Goal: Transaction & Acquisition: Obtain resource

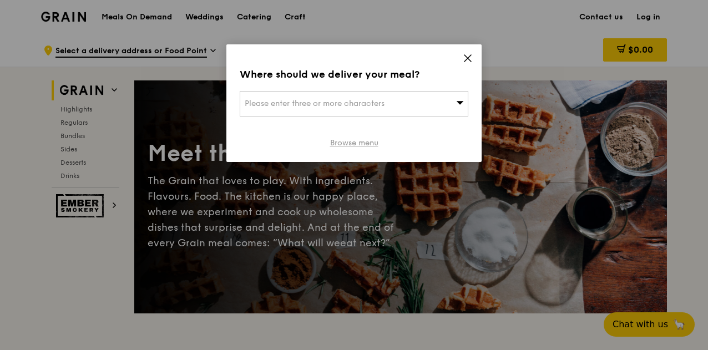
click at [359, 139] on link "Browse menu" at bounding box center [354, 143] width 48 height 11
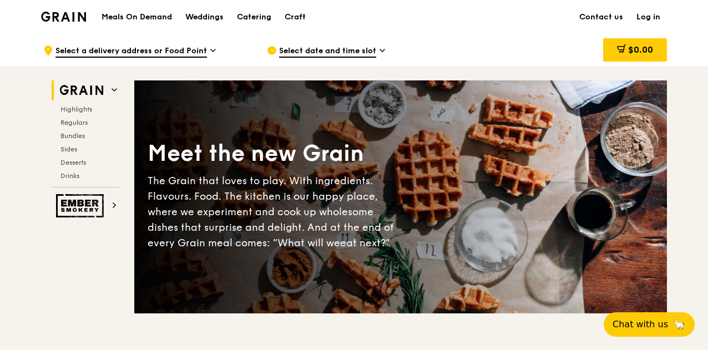
click at [115, 16] on h1 "Meals On Demand" at bounding box center [137, 17] width 70 height 11
click at [150, 17] on h1 "Meals On Demand" at bounding box center [137, 17] width 70 height 11
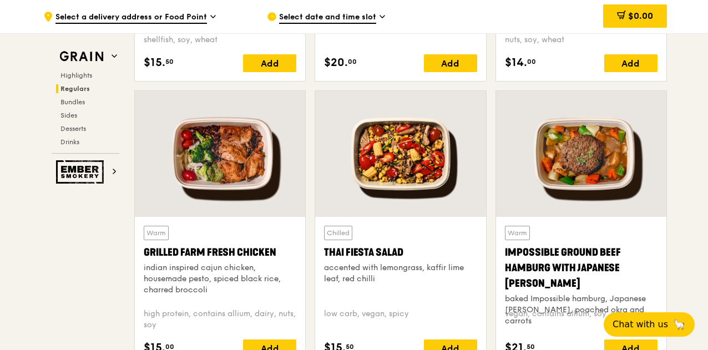
scroll to position [1054, 0]
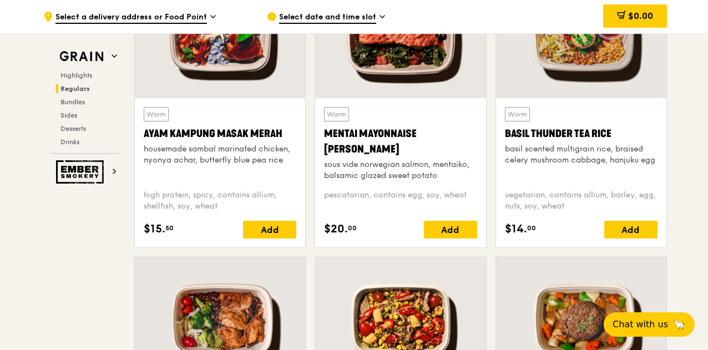
click at [78, 88] on span "Regulars" at bounding box center [74, 89] width 29 height 8
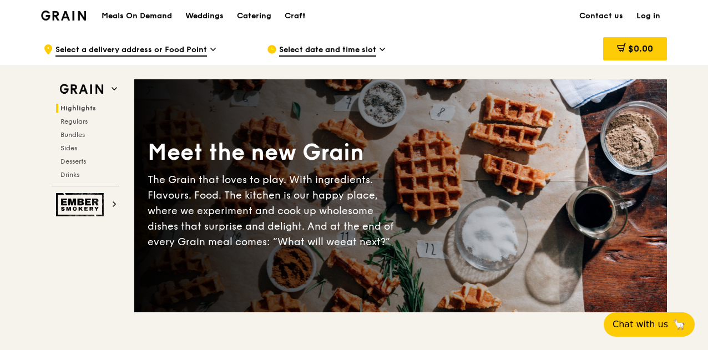
scroll to position [0, 0]
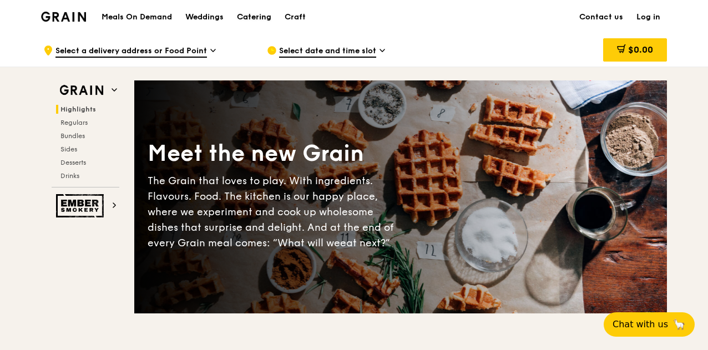
click at [258, 17] on div "Catering" at bounding box center [254, 17] width 34 height 33
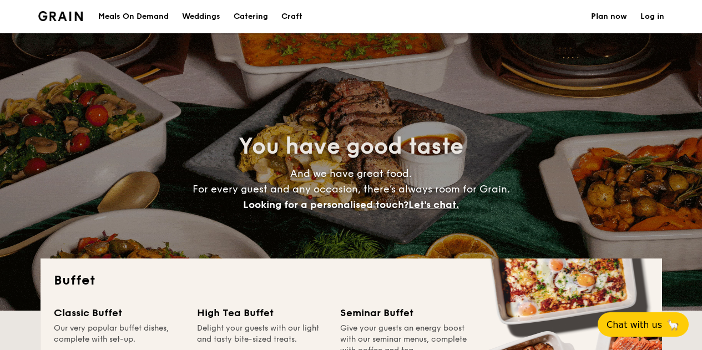
select select
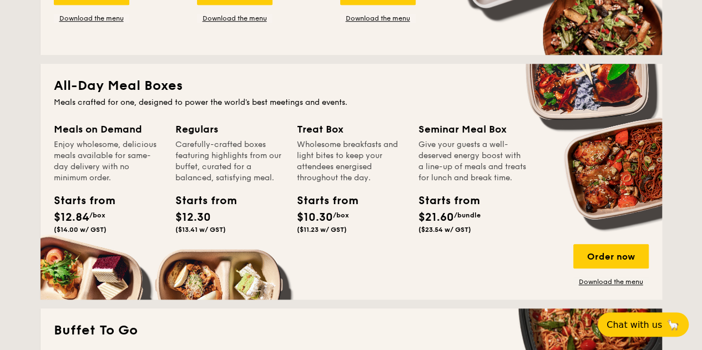
scroll to position [499, 0]
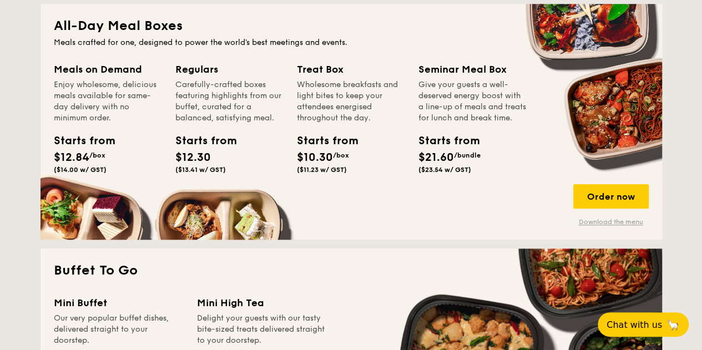
click at [606, 219] on link "Download the menu" at bounding box center [610, 222] width 75 height 9
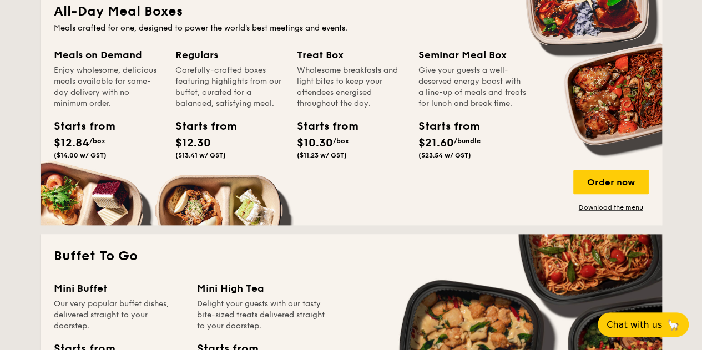
scroll to position [555, 0]
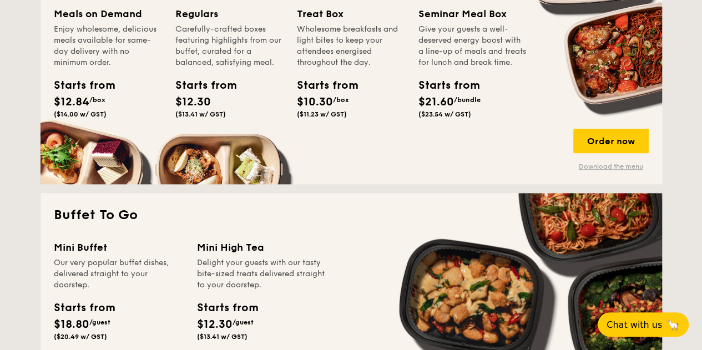
click at [603, 166] on link "Download the menu" at bounding box center [610, 166] width 75 height 9
